Goal: Task Accomplishment & Management: Manage account settings

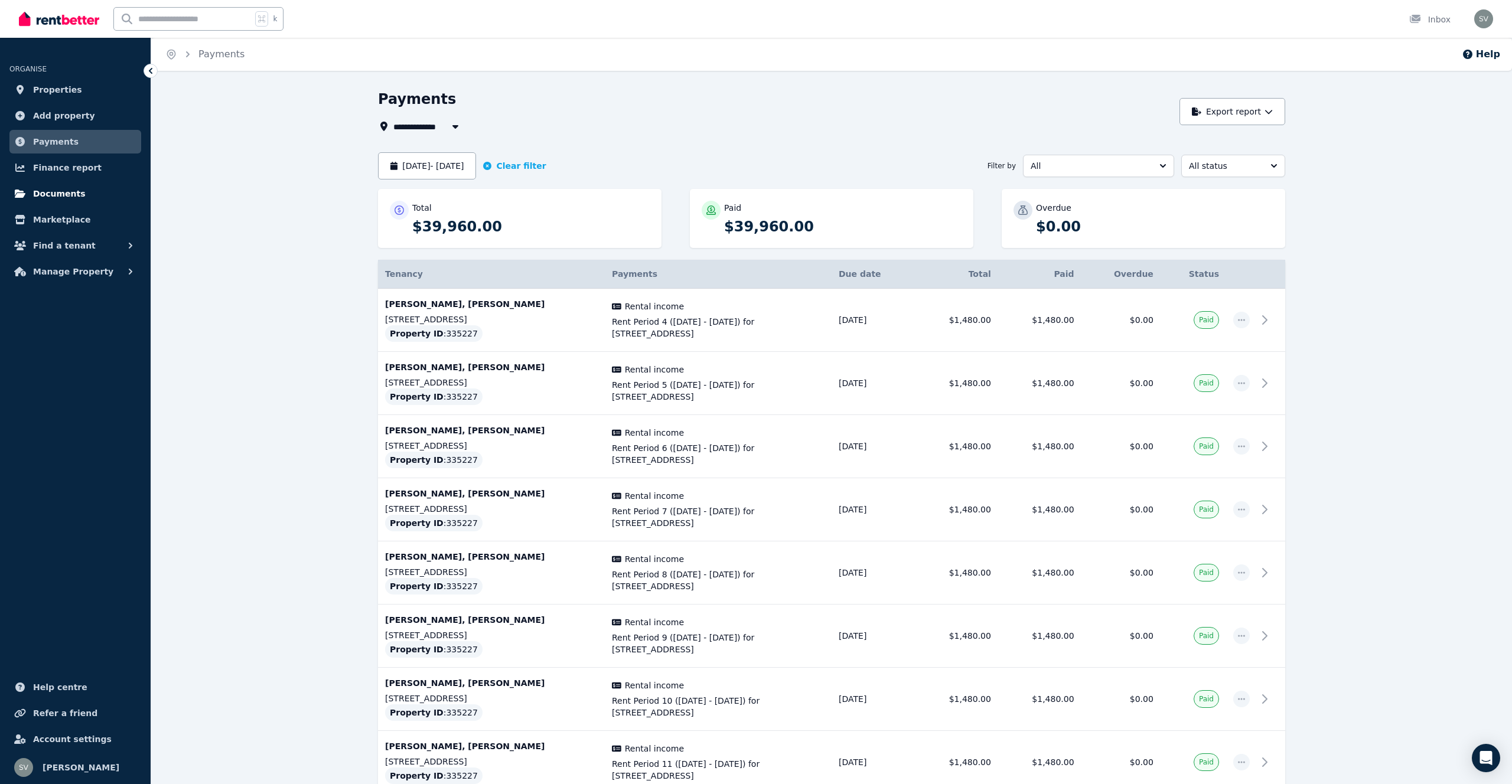
click at [54, 196] on span "Documents" at bounding box center [59, 193] width 53 height 14
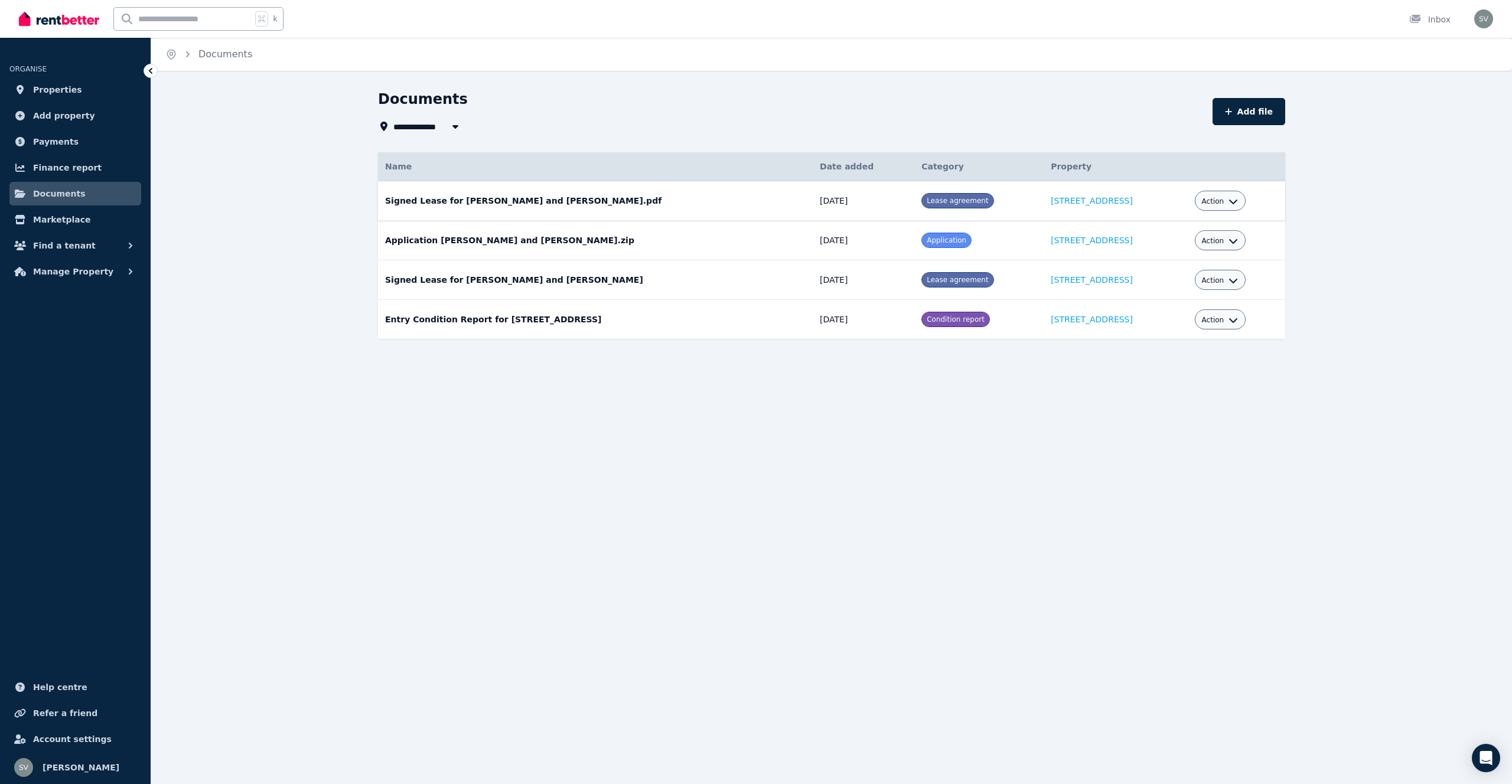
click at [1229, 199] on icon "button" at bounding box center [1233, 201] width 9 height 9
click at [1166, 267] on link "Download" at bounding box center [1183, 270] width 113 height 21
